Goal: Navigation & Orientation: Understand site structure

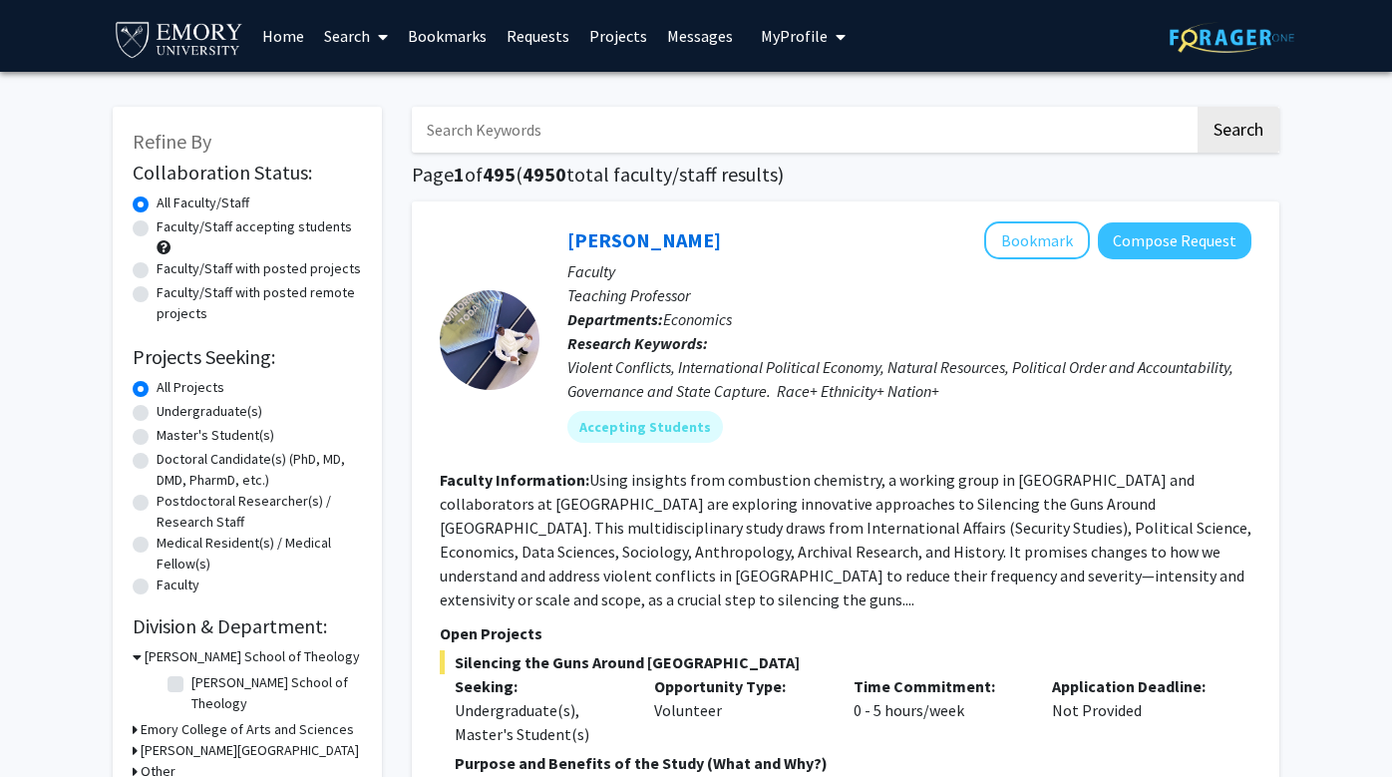
click at [638, 44] on link "Projects" at bounding box center [618, 36] width 78 height 70
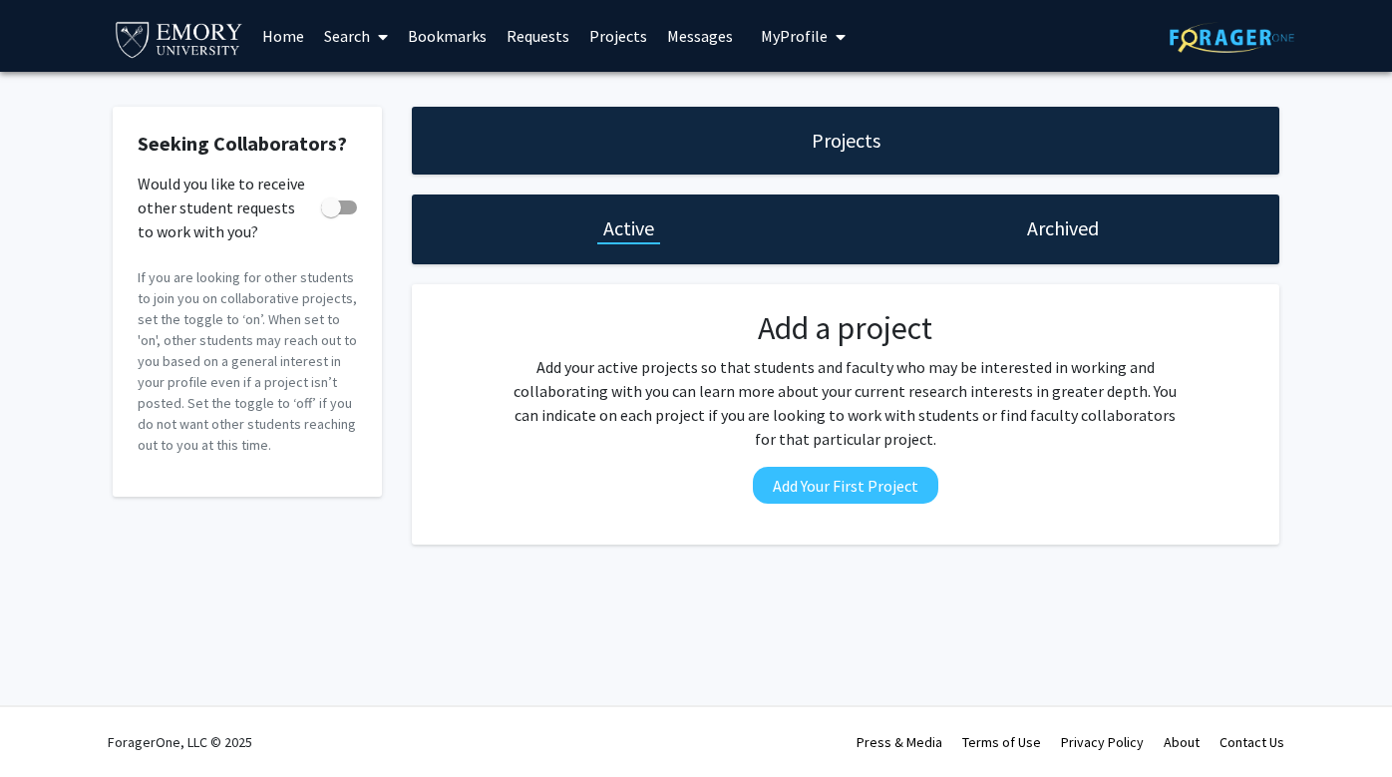
click at [1019, 226] on div "Archived" at bounding box center [1062, 229] width 434 height 70
click at [1030, 226] on h1 "Archived" at bounding box center [1063, 228] width 72 height 28
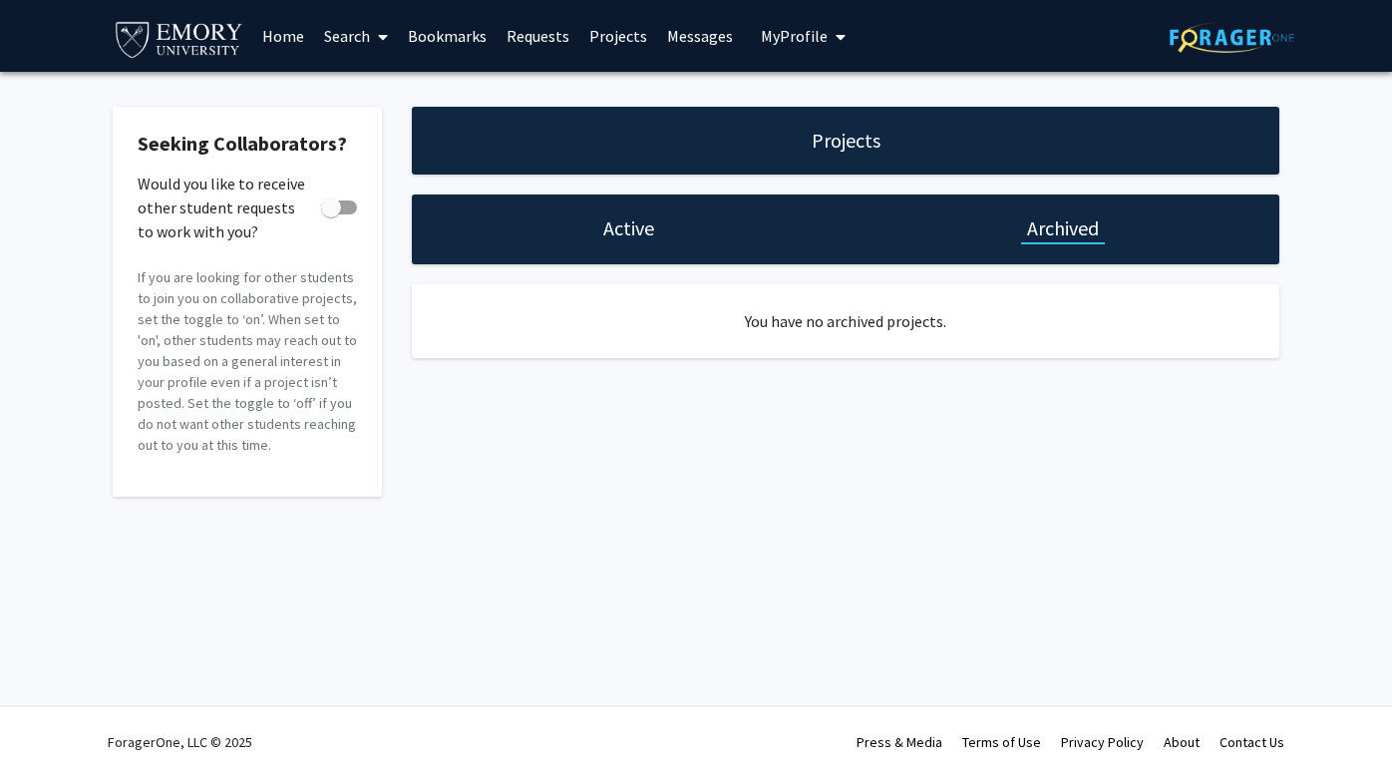
click at [699, 50] on link "Messages" at bounding box center [700, 36] width 86 height 70
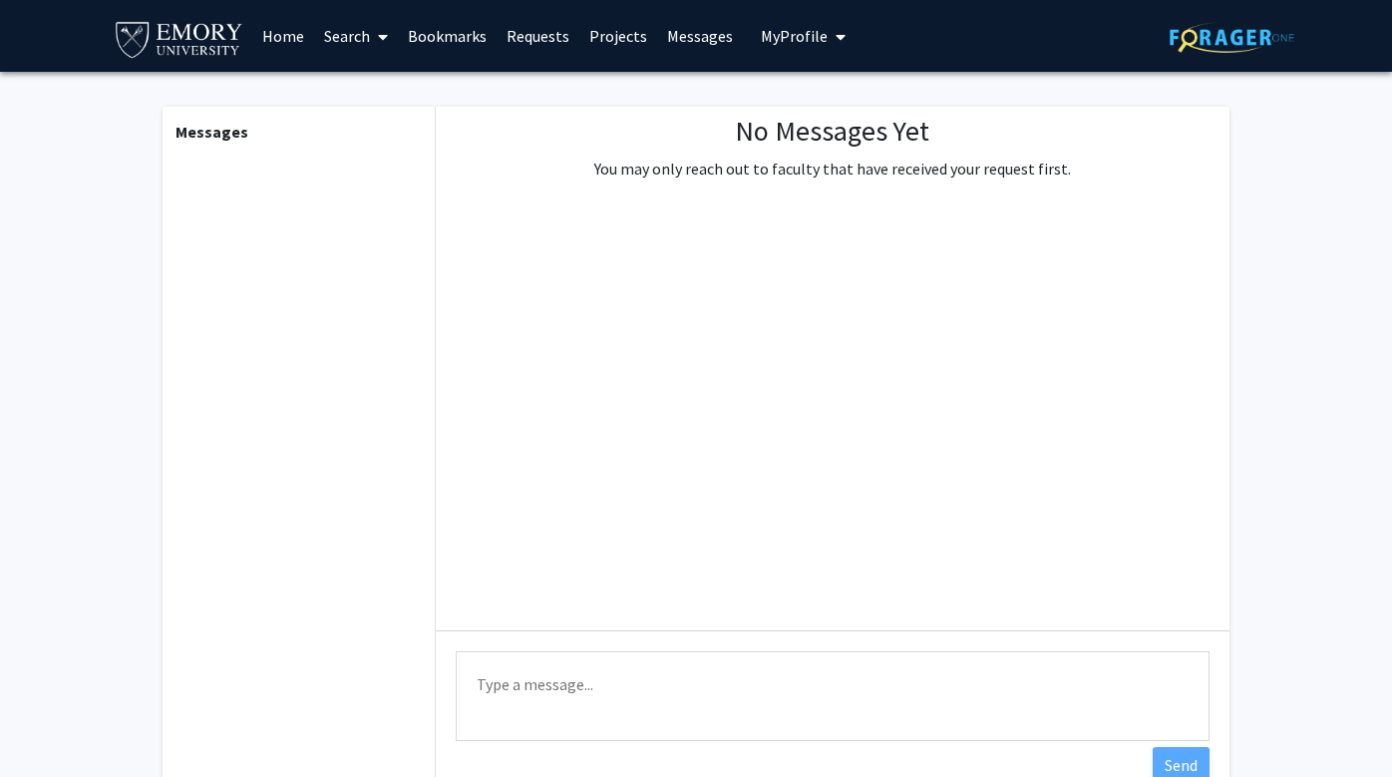
click at [430, 41] on link "Bookmarks" at bounding box center [447, 36] width 99 height 70
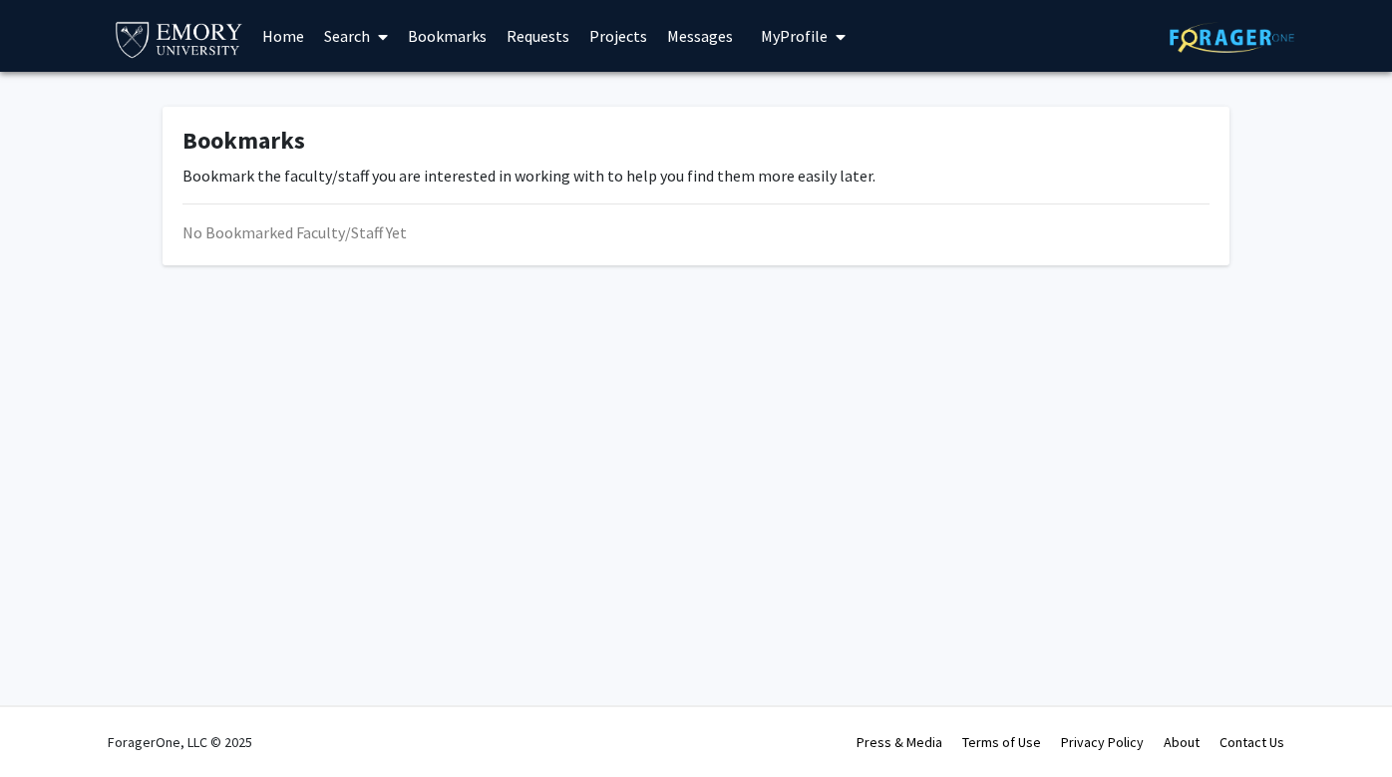
click at [547, 40] on link "Requests" at bounding box center [537, 36] width 83 height 70
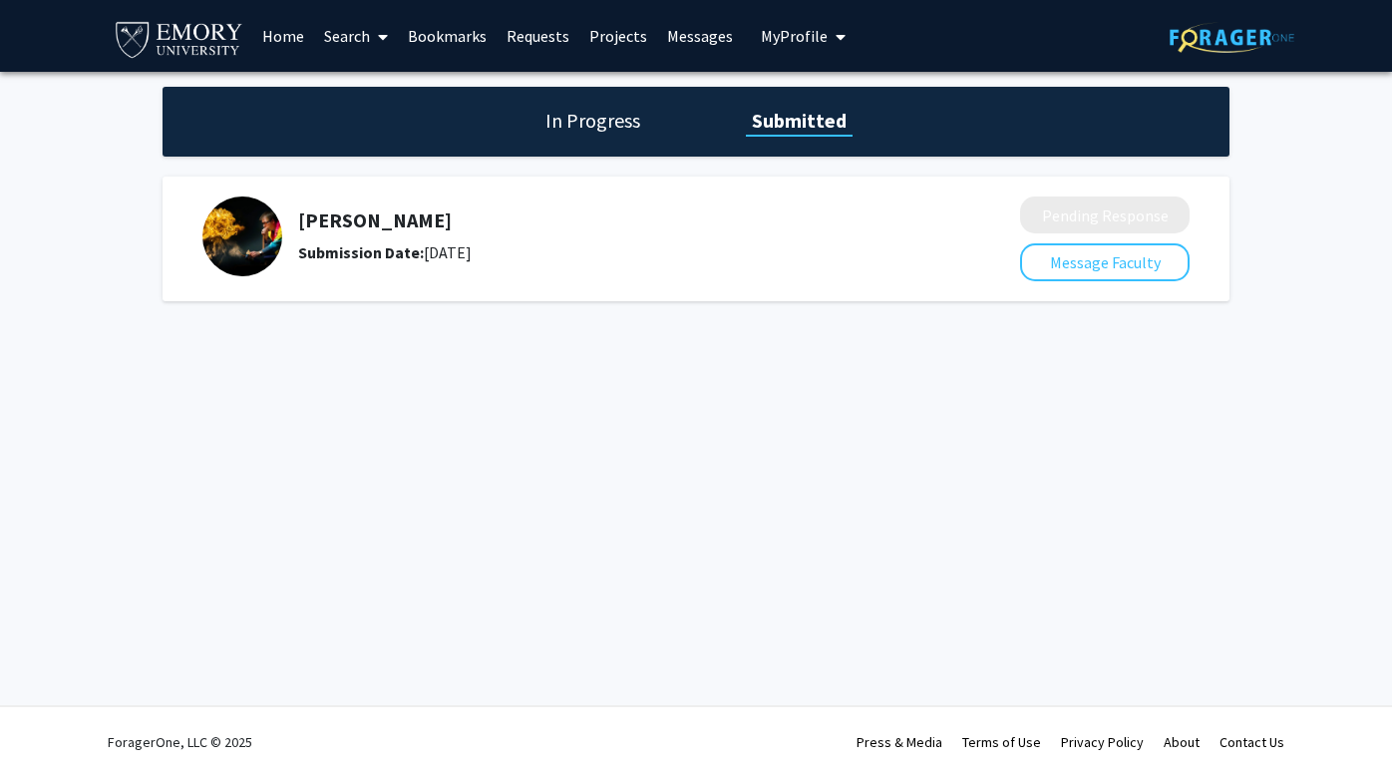
click at [599, 124] on h1 "In Progress" at bounding box center [592, 121] width 107 height 28
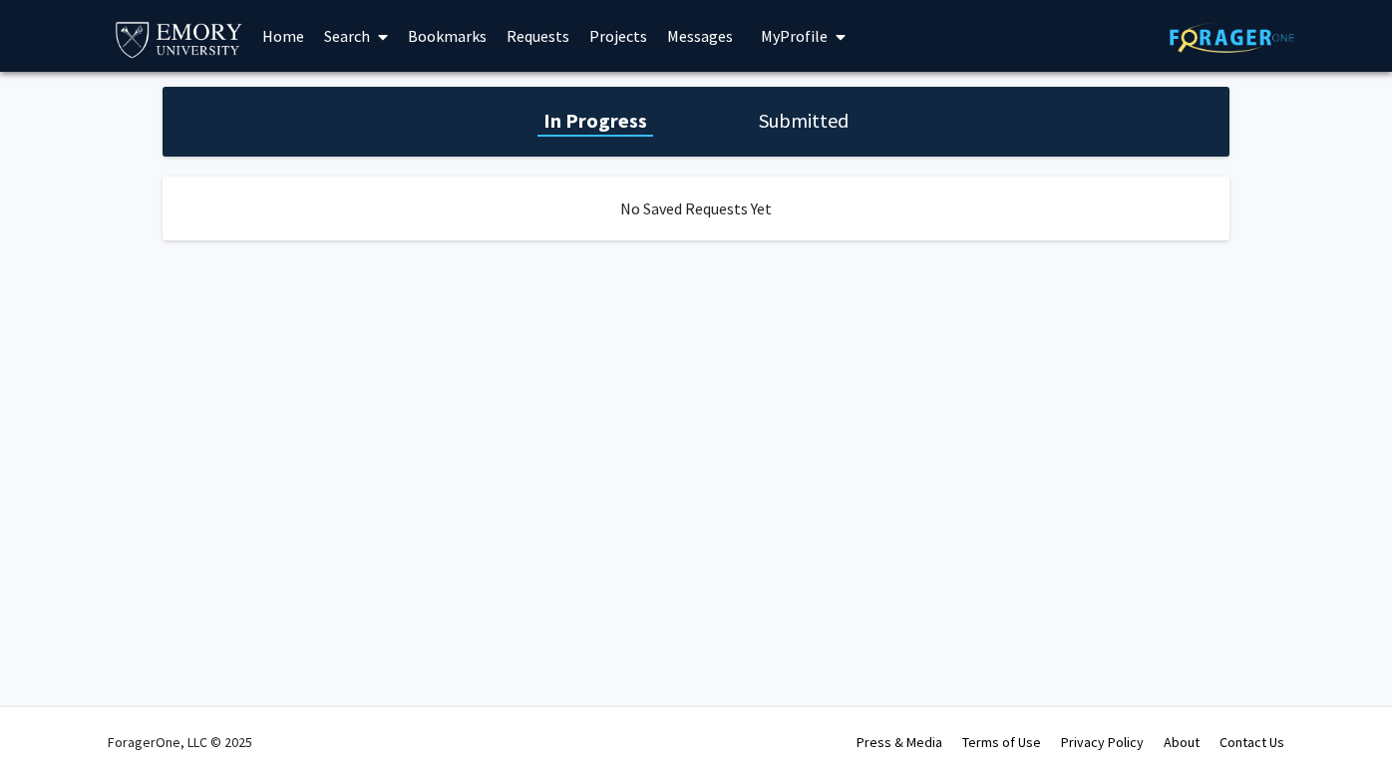
click at [772, 110] on h1 "Submitted" at bounding box center [804, 121] width 102 height 28
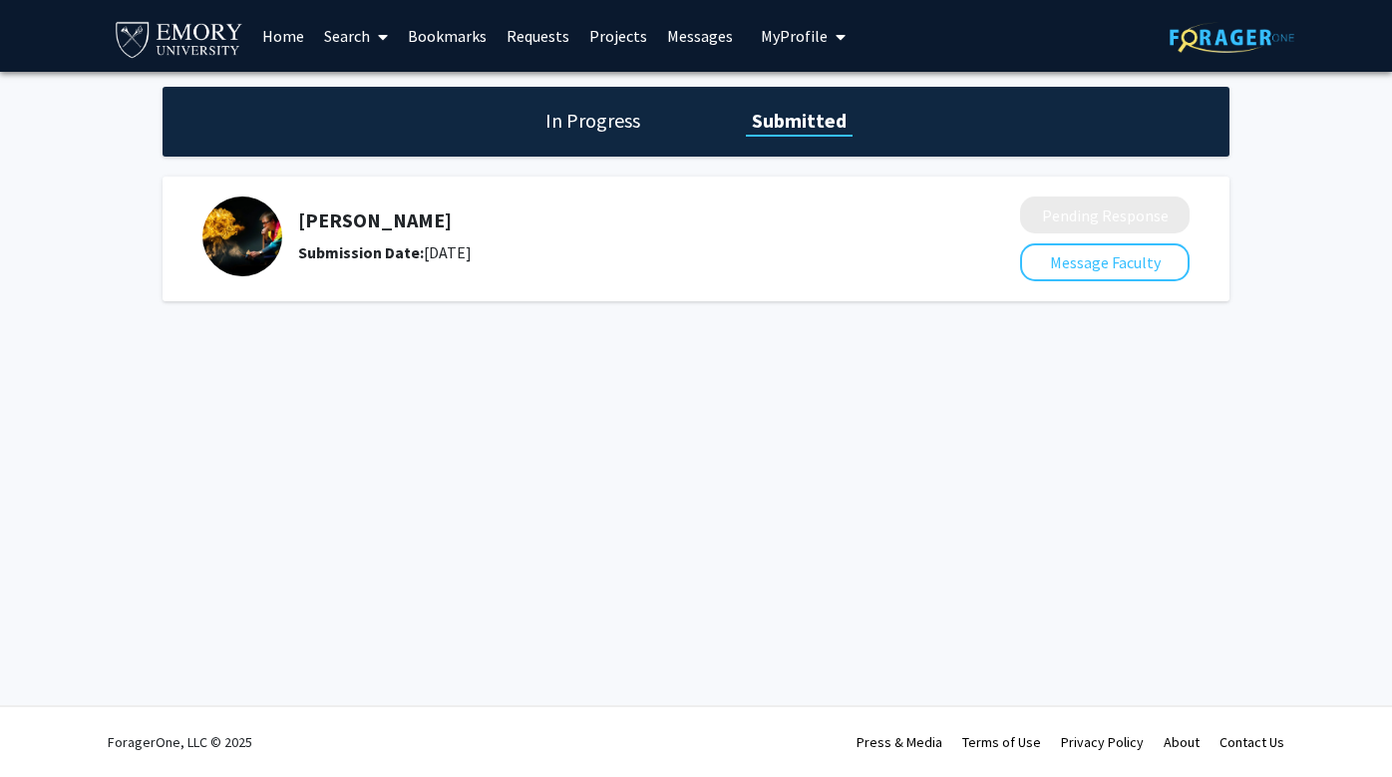
click at [364, 41] on link "Search" at bounding box center [356, 36] width 84 height 70
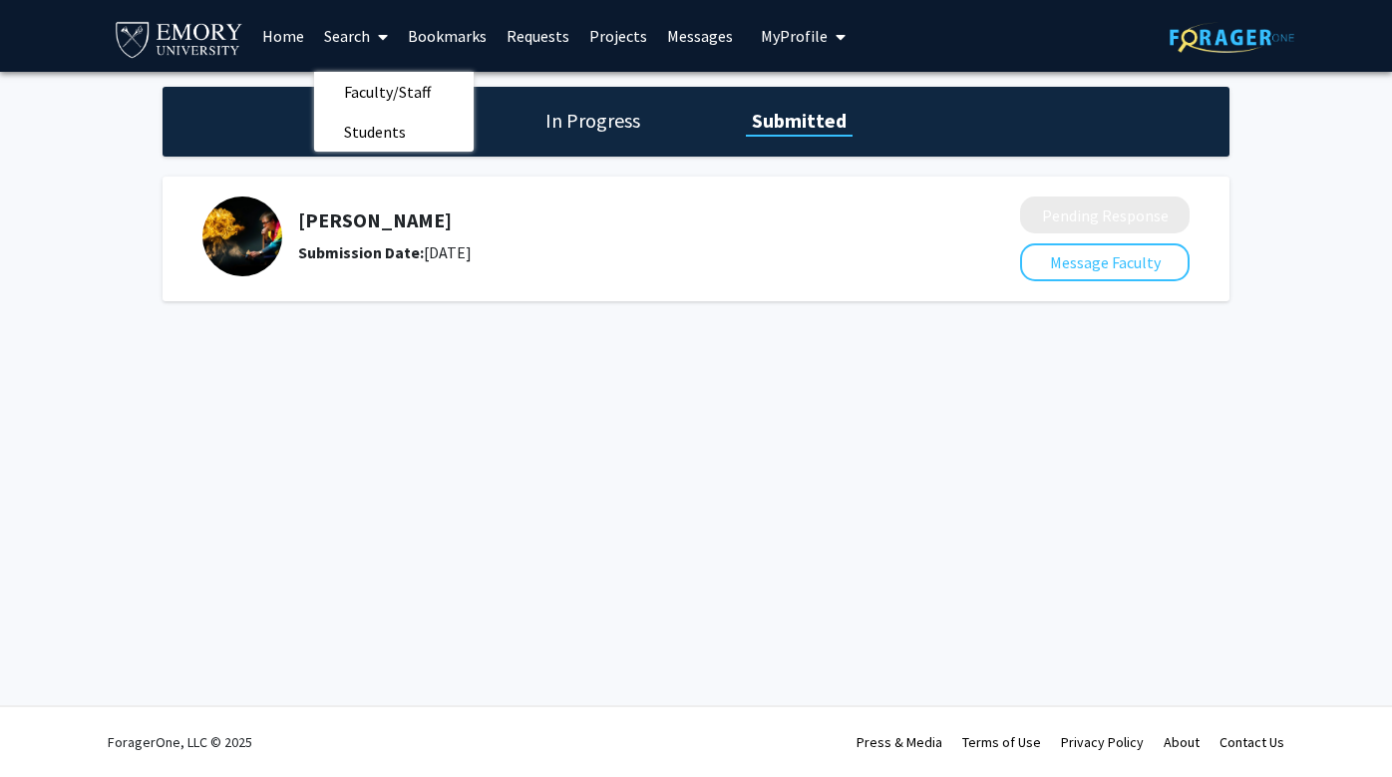
click at [424, 41] on link "Bookmarks" at bounding box center [447, 36] width 99 height 70
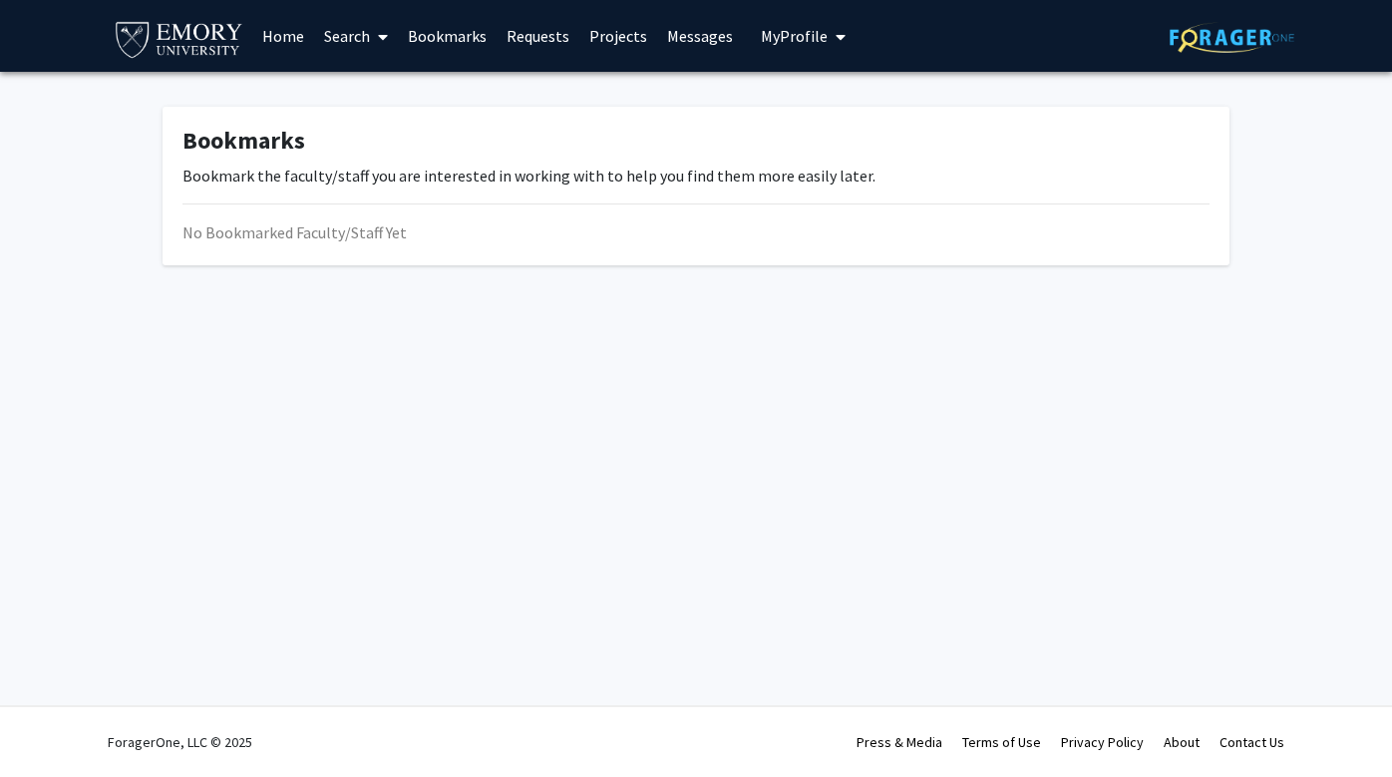
click at [295, 46] on link "Home" at bounding box center [283, 36] width 62 height 70
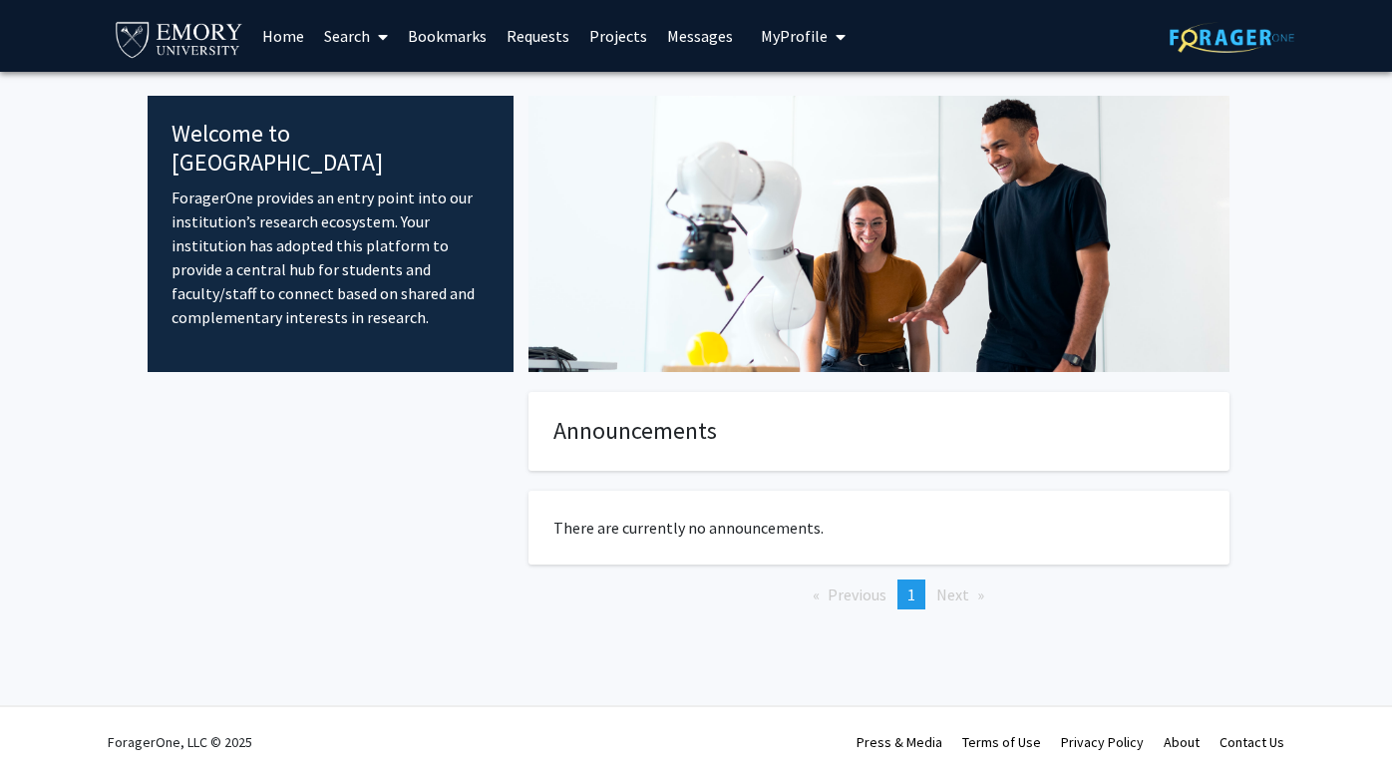
click at [951, 600] on span "Next page" at bounding box center [952, 594] width 33 height 20
click at [789, 32] on span "My Profile" at bounding box center [794, 36] width 67 height 20
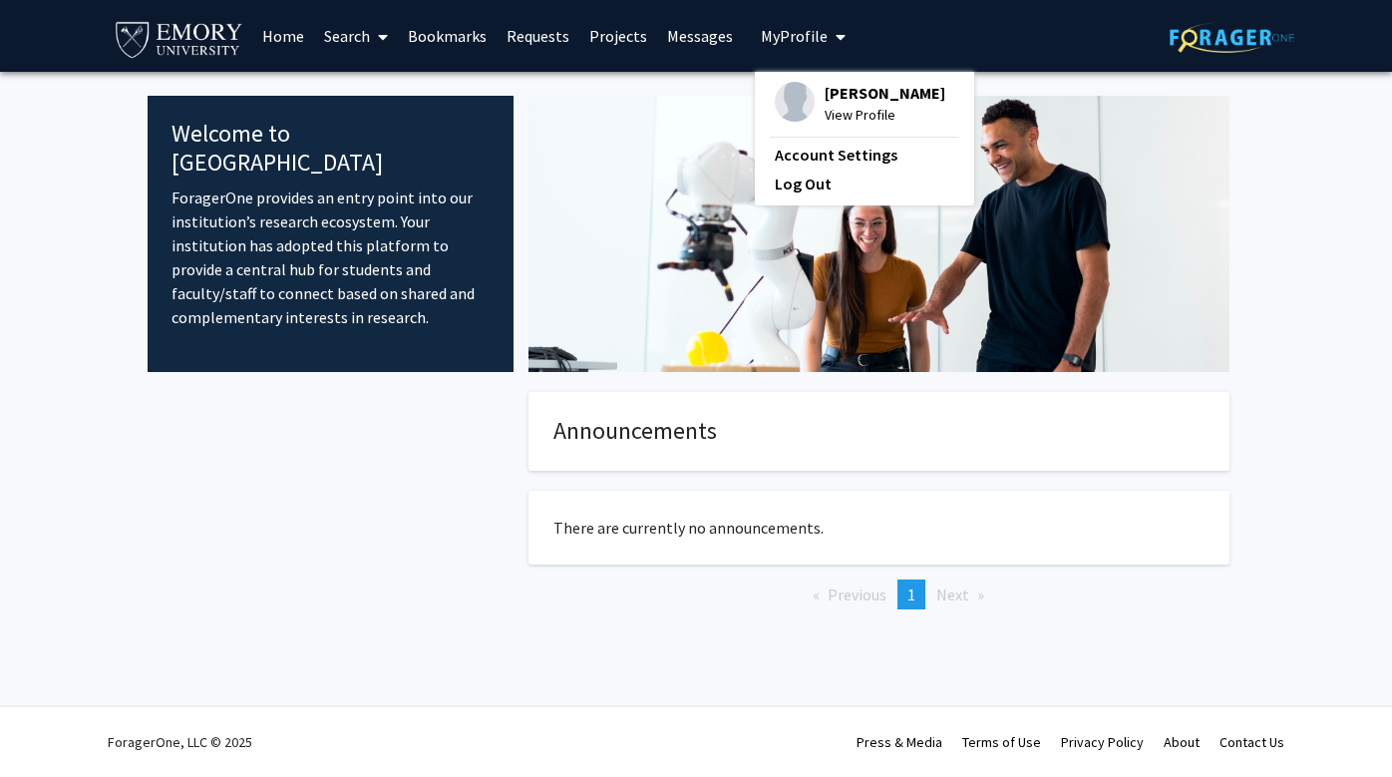
click at [606, 37] on link "Projects" at bounding box center [618, 36] width 78 height 70
